Goal: Transaction & Acquisition: Book appointment/travel/reservation

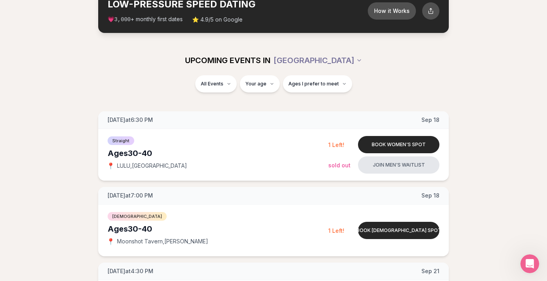
scroll to position [53, 0]
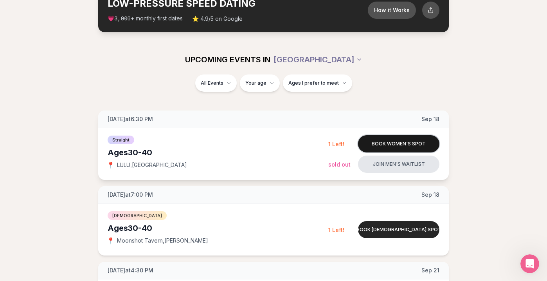
click at [399, 140] on button "Book women's spot" at bounding box center [398, 143] width 81 height 17
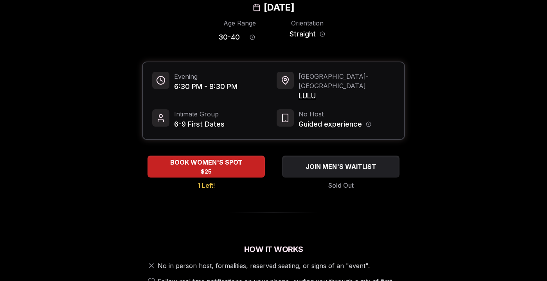
scroll to position [54, 0]
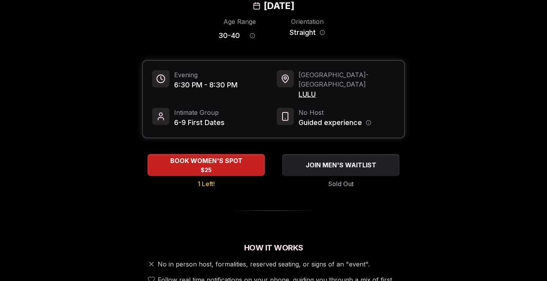
click at [307, 89] on span "LULU" at bounding box center [346, 94] width 96 height 11
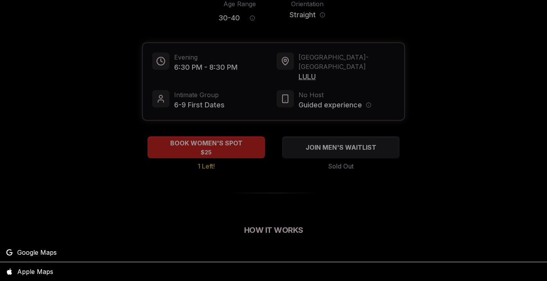
scroll to position [0, 0]
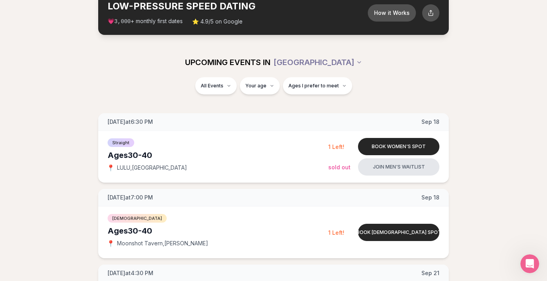
scroll to position [53, 0]
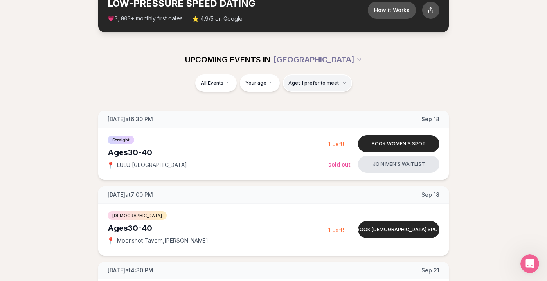
click at [302, 84] on span "Ages I prefer to meet" at bounding box center [313, 83] width 50 height 6
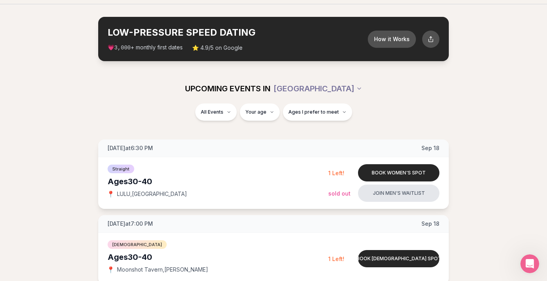
scroll to position [0, 0]
